Goal: Check status: Check status

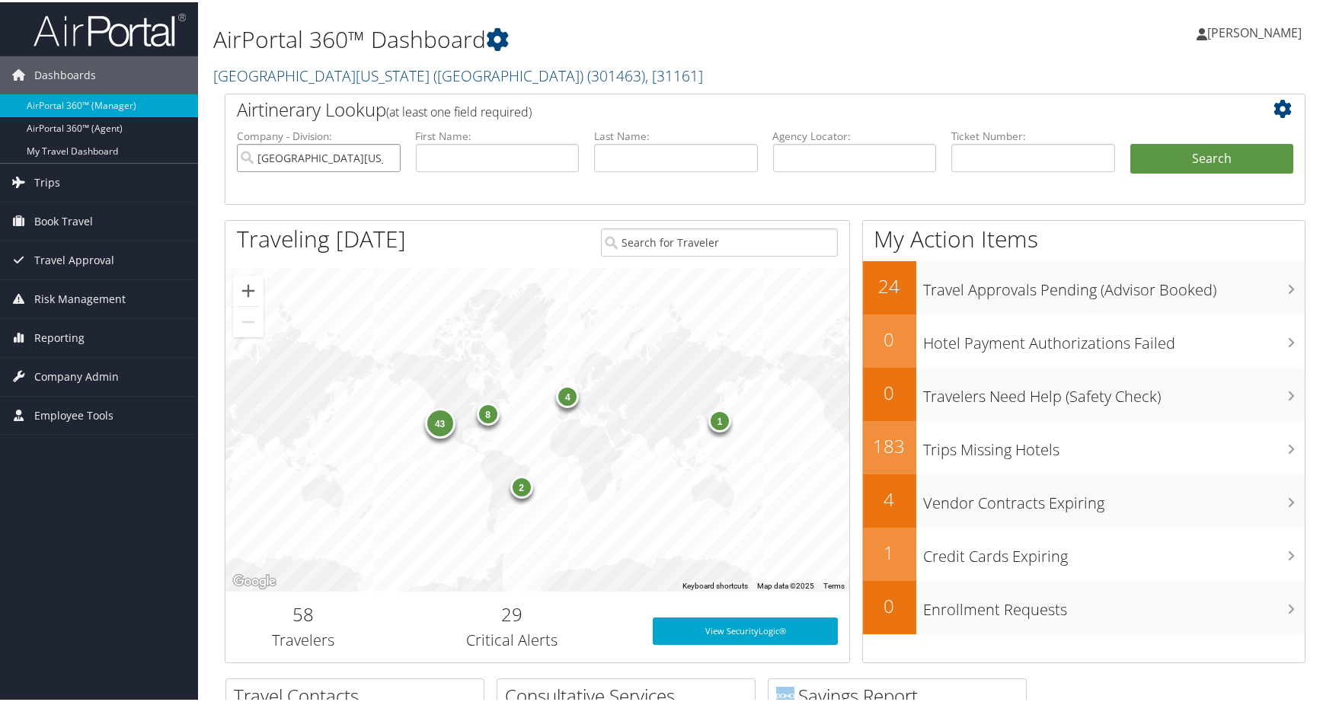
click at [383, 170] on input "University of Southern California (USC)" at bounding box center [319, 156] width 164 height 28
click at [814, 170] on input "text" at bounding box center [855, 156] width 164 height 28
paste input "DDCG9N"
type input "DDCG9N"
click at [1147, 172] on button "Search" at bounding box center [1212, 157] width 164 height 30
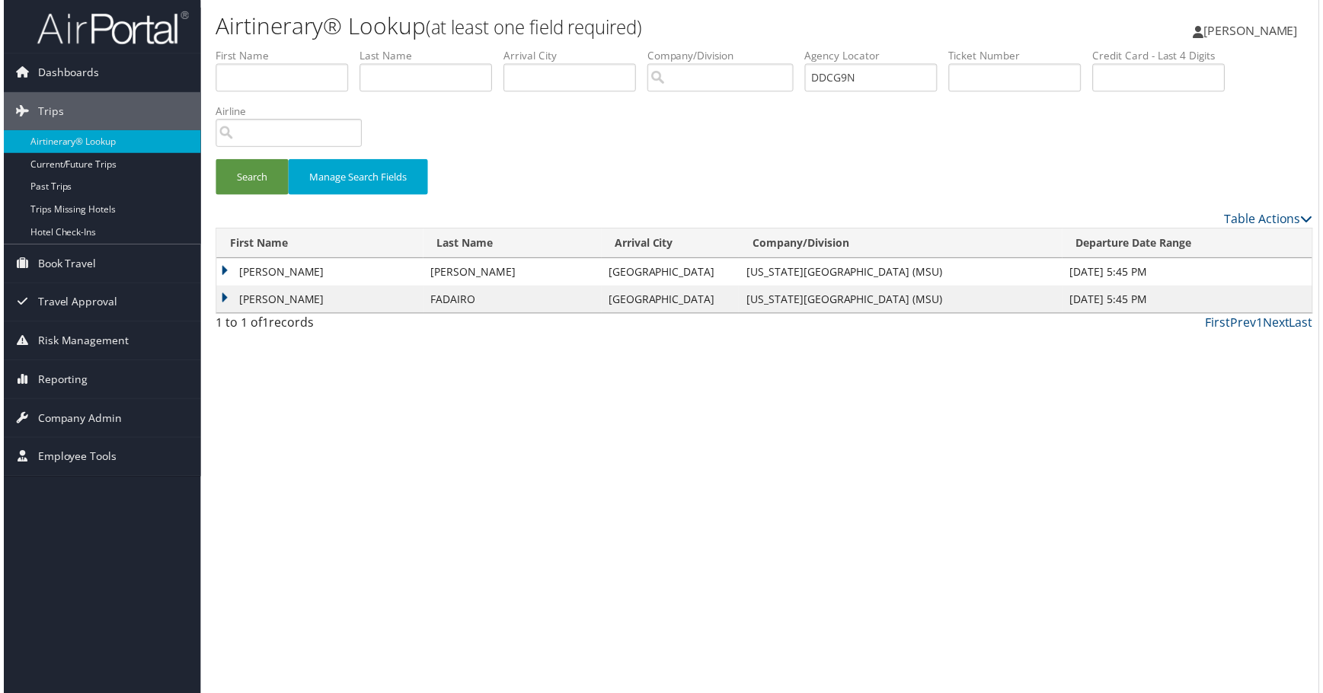
click at [340, 287] on td "OLUFOLAKE EUNICE" at bounding box center [318, 273] width 208 height 27
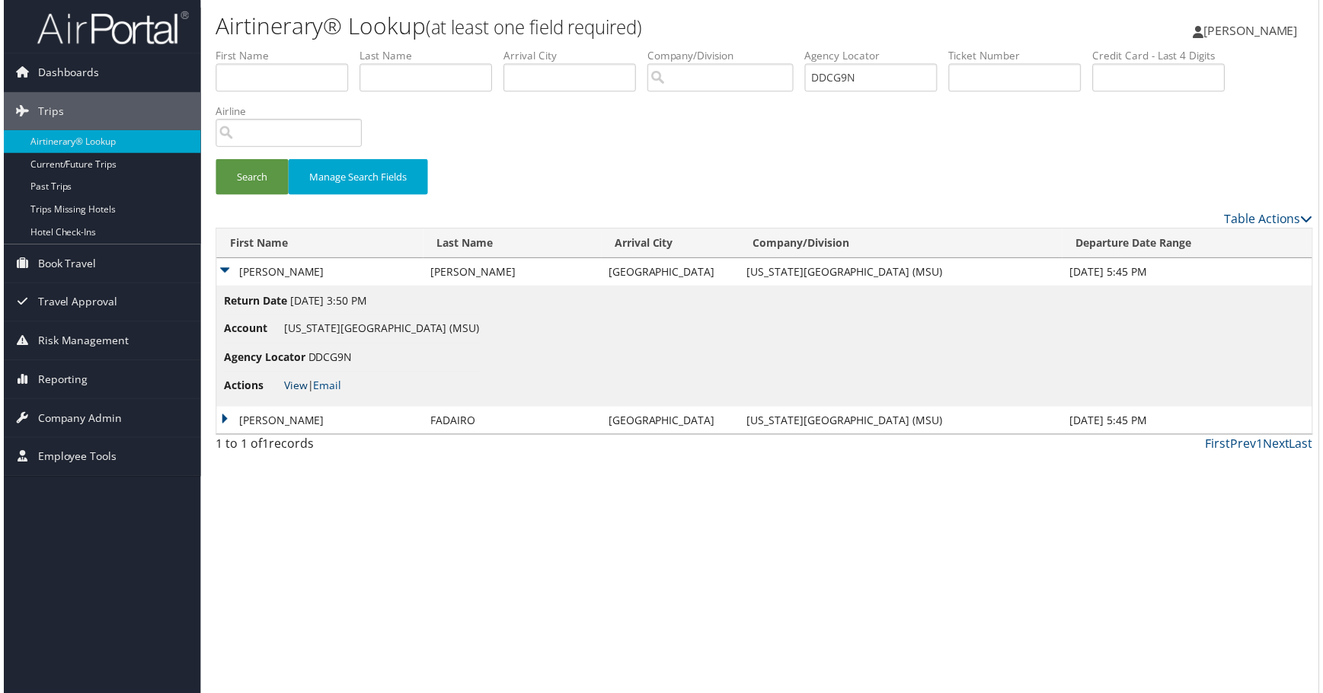
click at [305, 394] on link "View" at bounding box center [294, 387] width 24 height 14
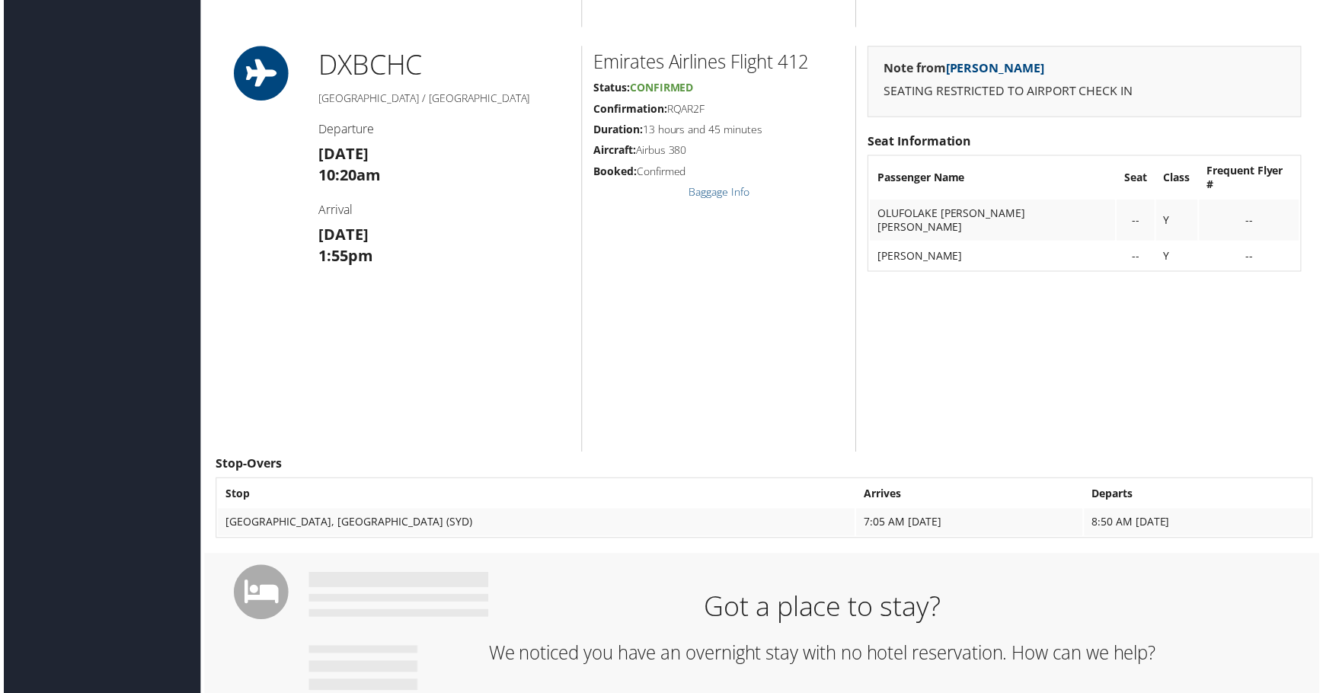
scroll to position [1066, 0]
